Goal: Check status: Check status

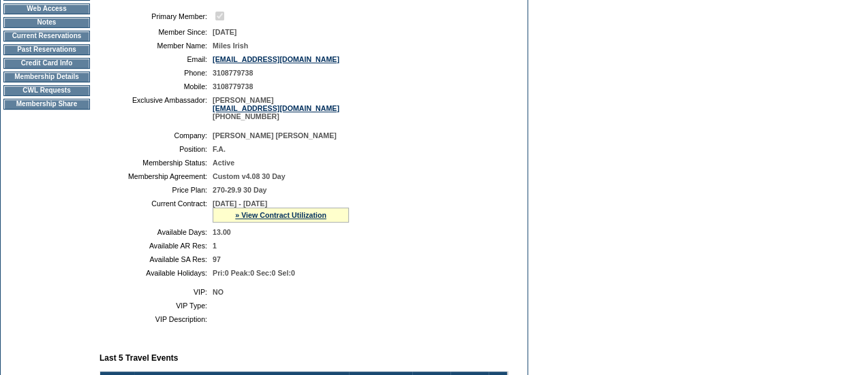
scroll to position [204, 0]
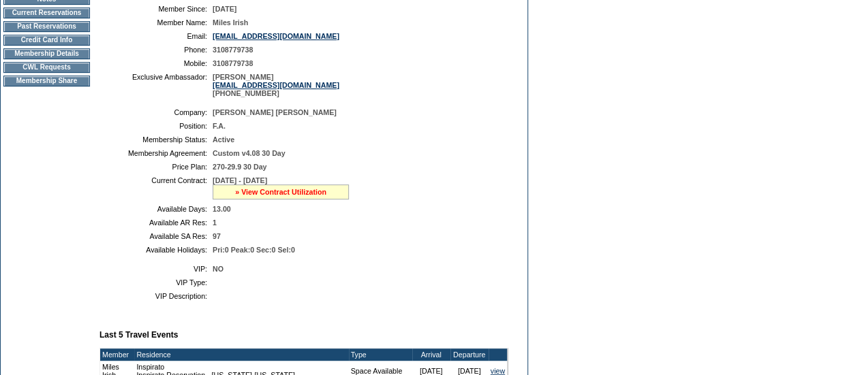
click at [298, 196] on link "» View Contract Utilization" at bounding box center [280, 192] width 91 height 8
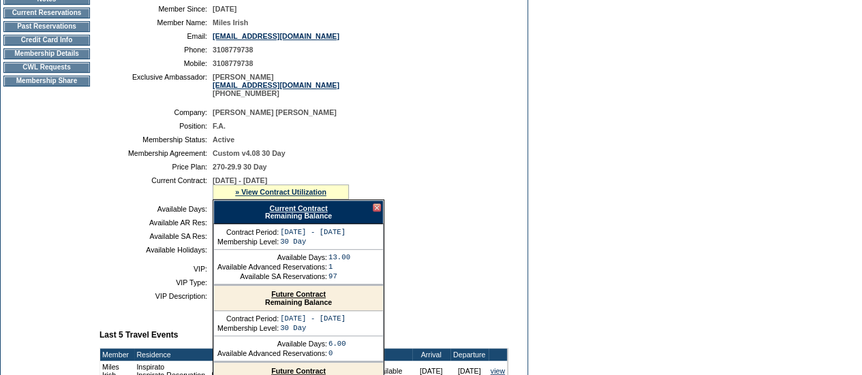
click at [324, 298] on link "Future Contract" at bounding box center [298, 294] width 54 height 8
click at [314, 213] on link "Current Contract" at bounding box center [298, 208] width 58 height 8
drag, startPoint x: 837, startPoint y: 112, endPoint x: 689, endPoint y: 110, distance: 147.8
click at [837, 112] on form "Follow Us ::" at bounding box center [431, 297] width 862 height 1003
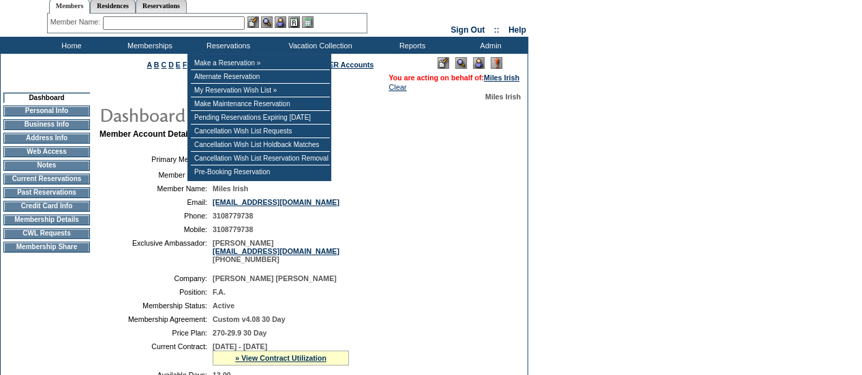
scroll to position [68, 0]
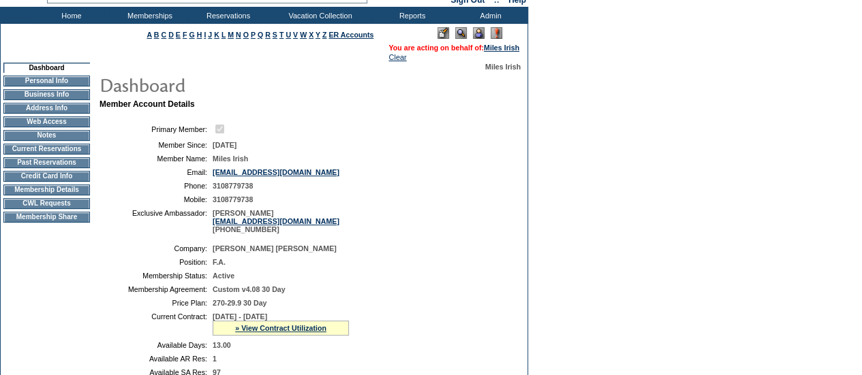
click at [65, 196] on td "Membership Details" at bounding box center [46, 190] width 87 height 11
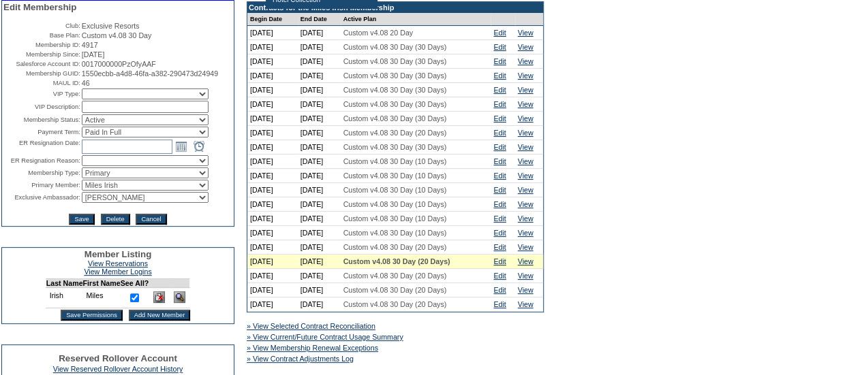
scroll to position [272, 0]
